Goal: Task Accomplishment & Management: Use online tool/utility

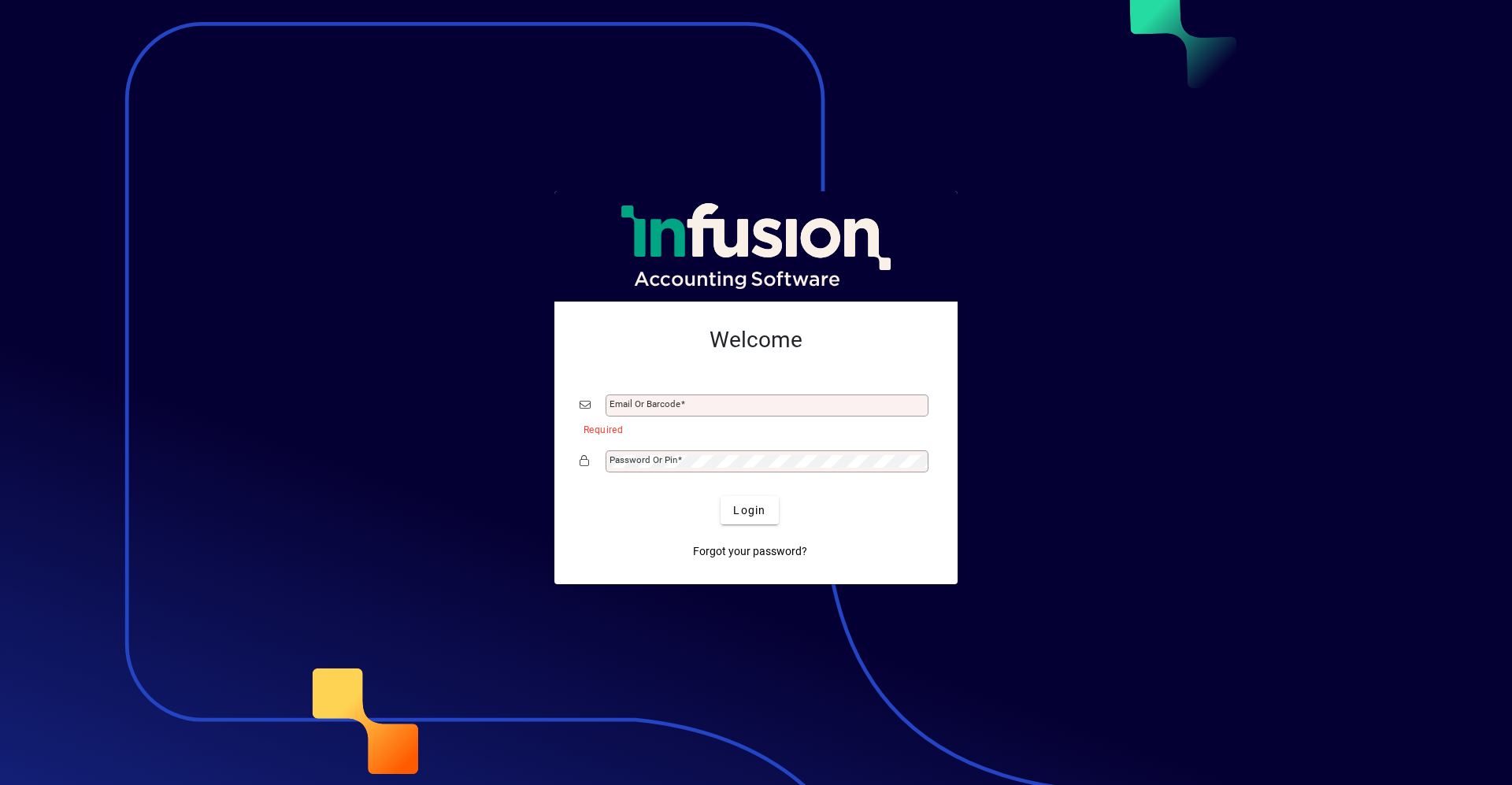
click at [642, 414] on div "Email or Barcode" at bounding box center [767, 405] width 323 height 22
type input "**********"
click at [640, 458] on mat-label "Password or Pin" at bounding box center [643, 460] width 68 height 11
click at [762, 522] on span "submit" at bounding box center [749, 511] width 58 height 37
